Goal: Transaction & Acquisition: Purchase product/service

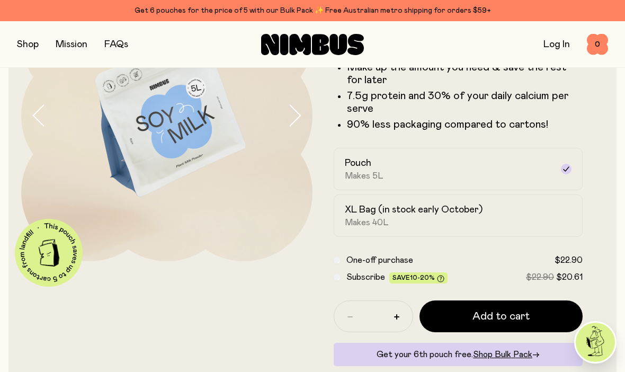
scroll to position [120, 0]
click at [525, 208] on div "XL Bag (in stock early October) Makes 40L" at bounding box center [449, 215] width 208 height 24
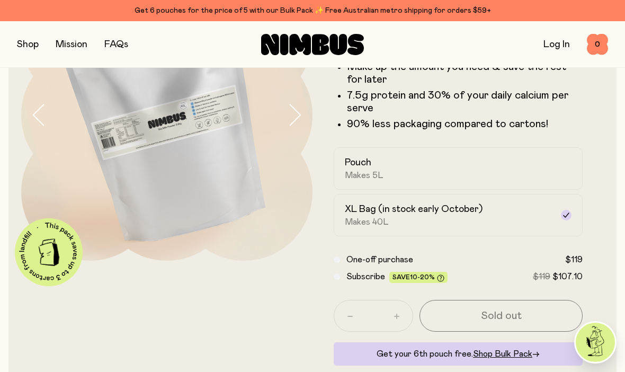
click at [550, 168] on div "Pouch Makes 5L" at bounding box center [449, 168] width 208 height 24
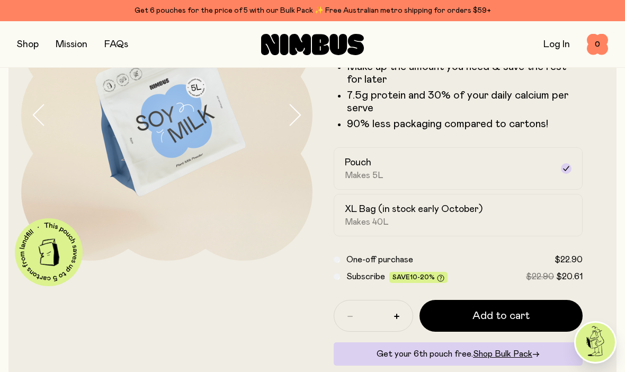
click at [545, 315] on button "Add to cart" at bounding box center [501, 316] width 163 height 32
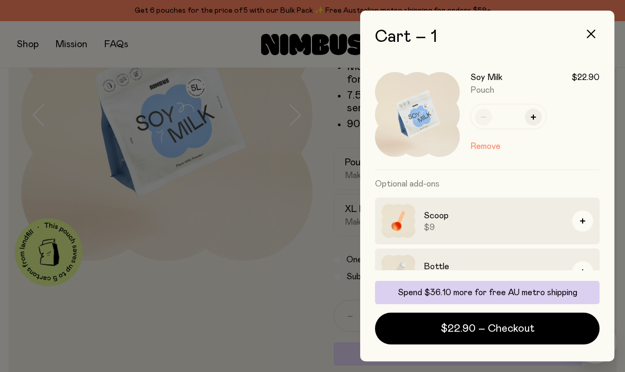
click at [266, 338] on div at bounding box center [312, 186] width 625 height 372
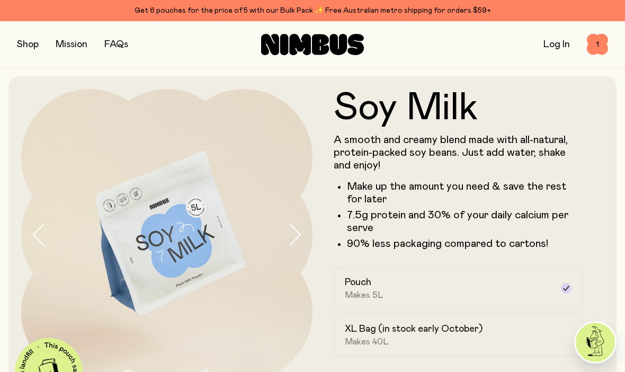
click at [30, 43] on button "button" at bounding box center [28, 44] width 22 height 15
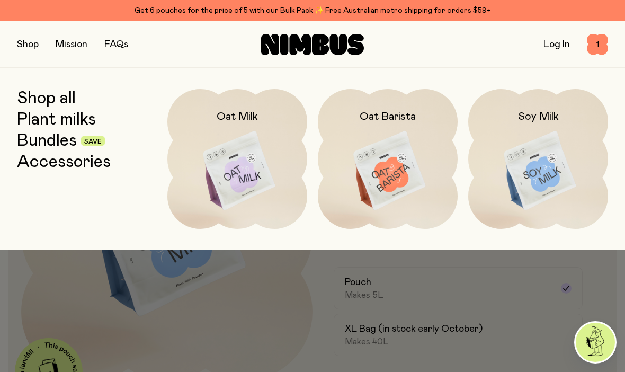
click at [539, 125] on img at bounding box center [538, 171] width 140 height 164
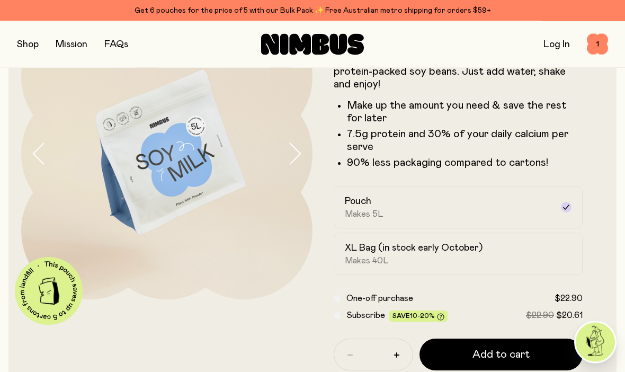
scroll to position [81, 0]
click at [515, 198] on div "Pouch Makes 5L" at bounding box center [449, 207] width 208 height 24
click at [605, 43] on span "1" at bounding box center [597, 44] width 21 height 21
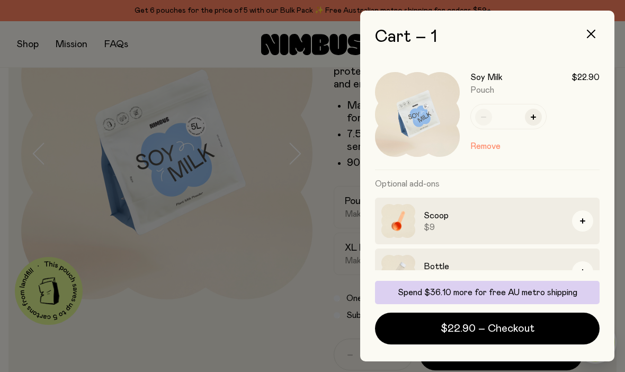
click at [467, 336] on span "$22.90 – Checkout" at bounding box center [488, 328] width 94 height 15
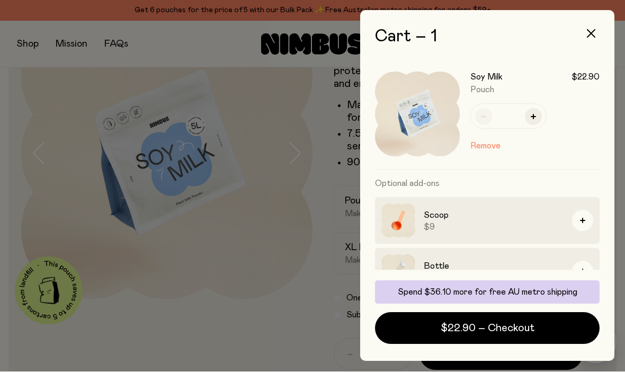
click at [534, 116] on icon "button" at bounding box center [533, 116] width 5 height 5
type input "*"
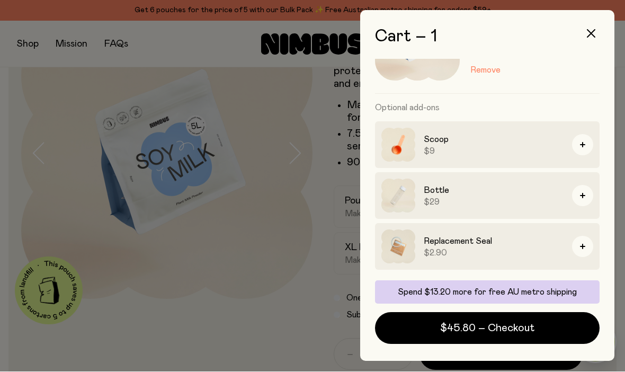
scroll to position [76, 0]
click at [582, 197] on icon "button" at bounding box center [582, 195] width 5 height 5
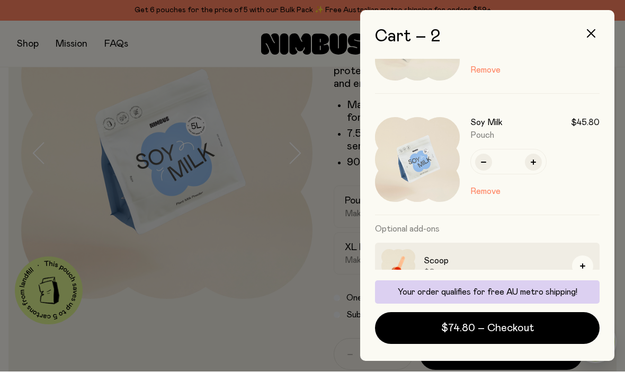
click at [531, 327] on span "$74.80 – Checkout" at bounding box center [487, 328] width 93 height 15
